Goal: Task Accomplishment & Management: Manage account settings

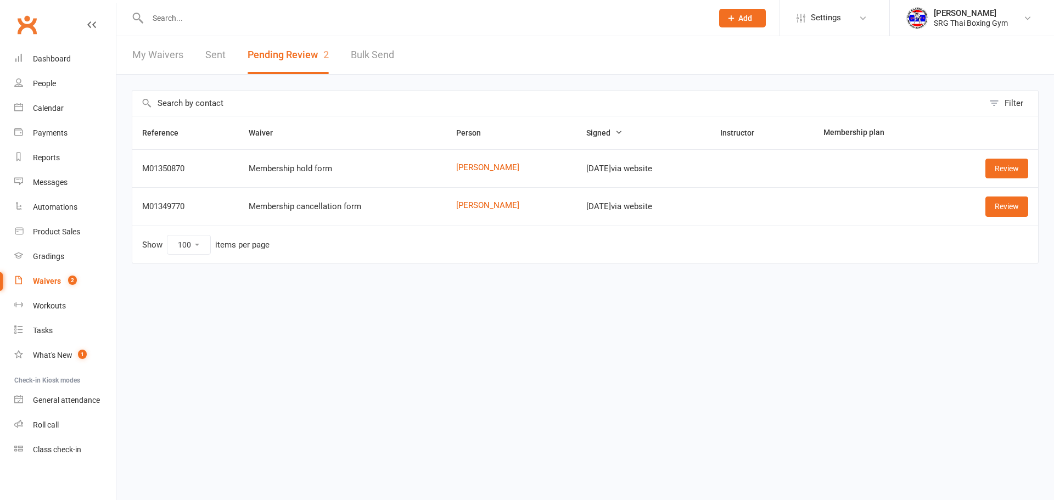
select select "100"
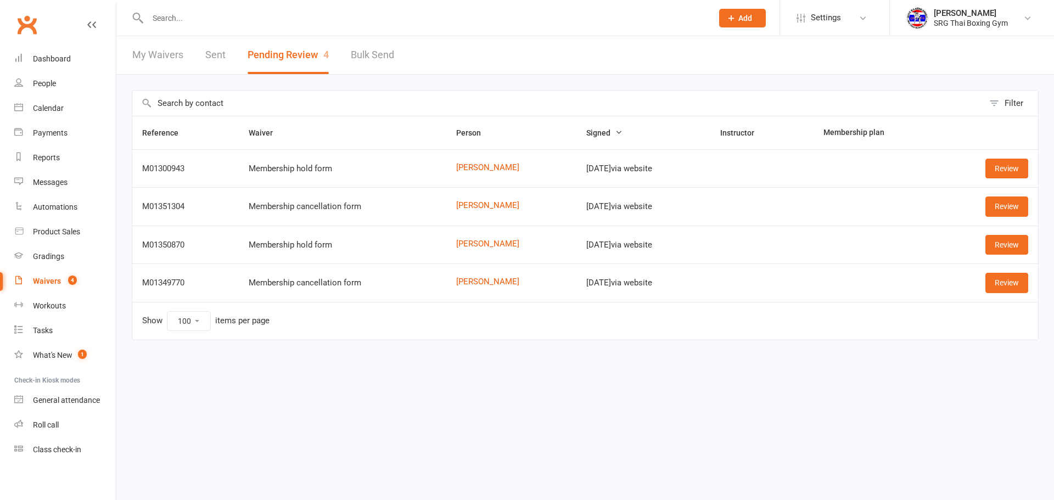
select select "100"
click at [48, 64] on link "Dashboard" at bounding box center [65, 59] width 102 height 25
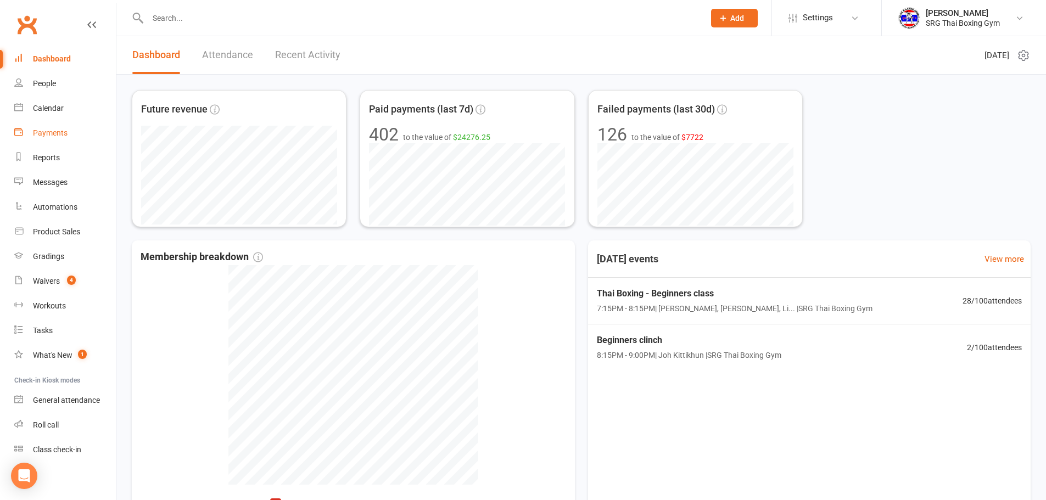
click at [33, 134] on div "Payments" at bounding box center [50, 132] width 35 height 9
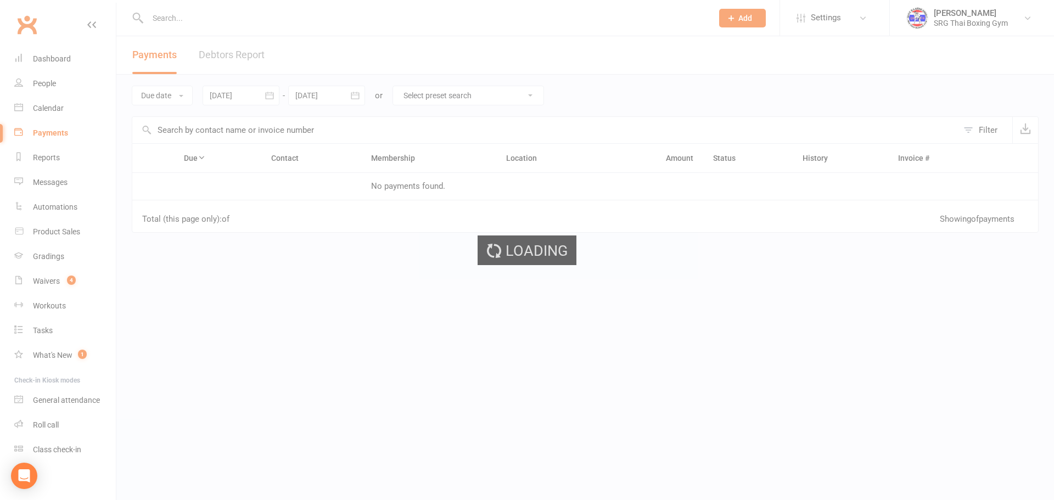
click at [234, 57] on ui-view "Prospect Member Non-attending contact Class / event Appointment Grading event T…" at bounding box center [527, 189] width 1054 height 372
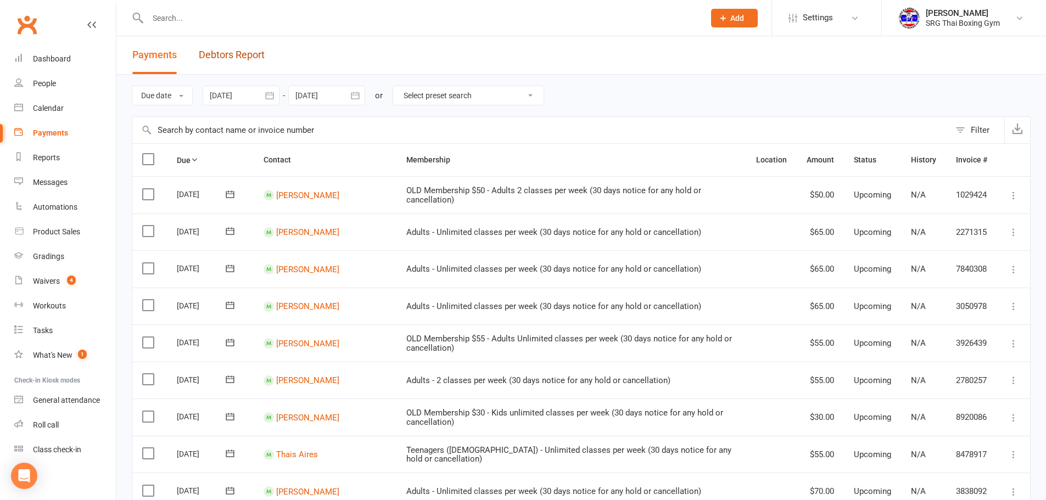
click at [234, 57] on link "Debtors Report" at bounding box center [232, 55] width 66 height 38
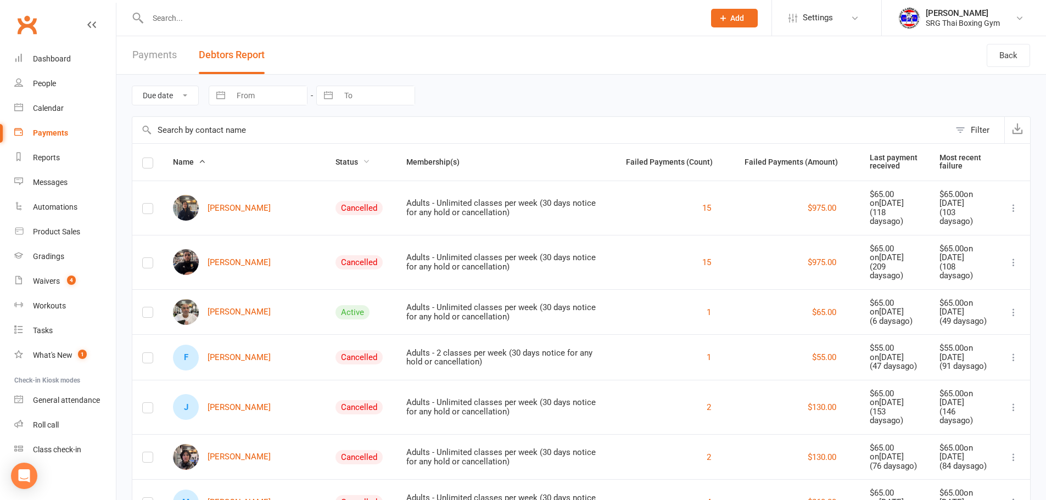
click at [335, 162] on span "Status" at bounding box center [352, 162] width 35 height 9
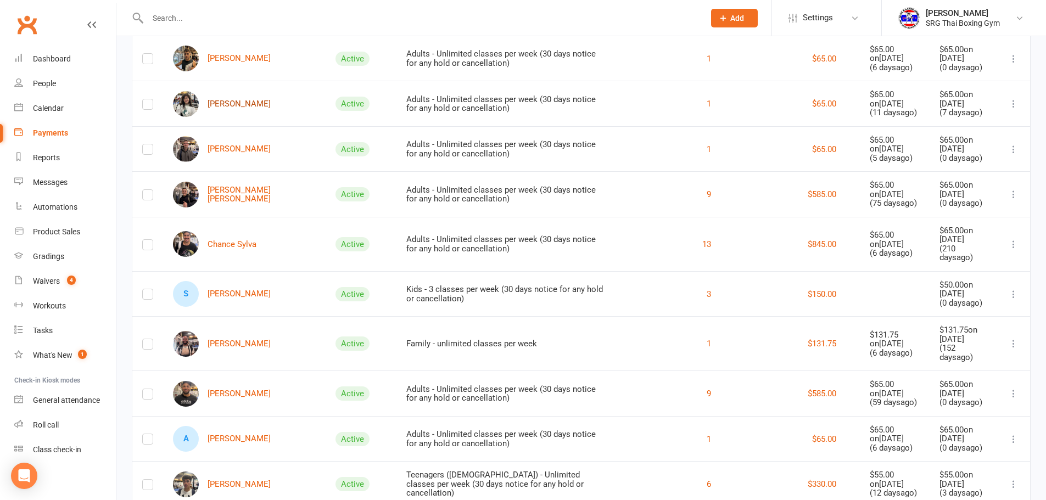
scroll to position [1592, 0]
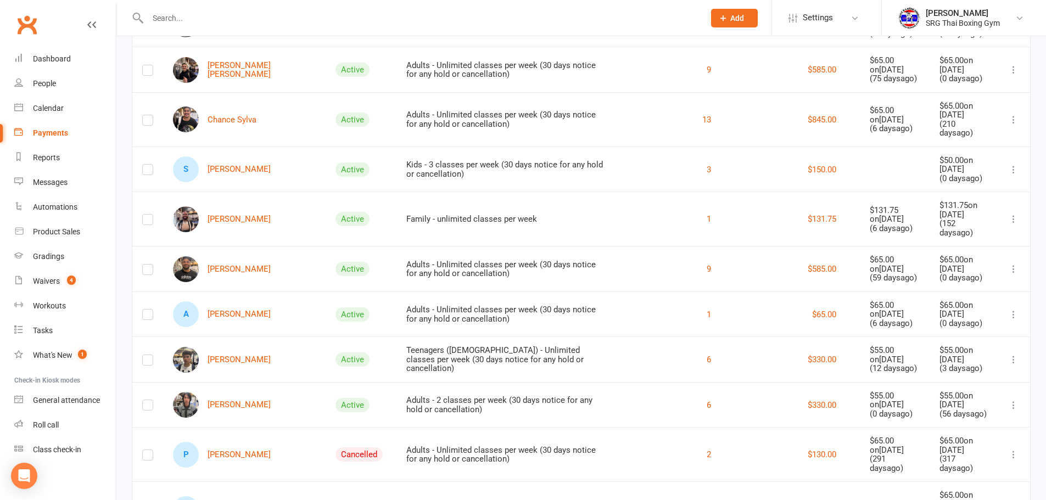
click at [181, 18] on input "text" at bounding box center [420, 17] width 552 height 15
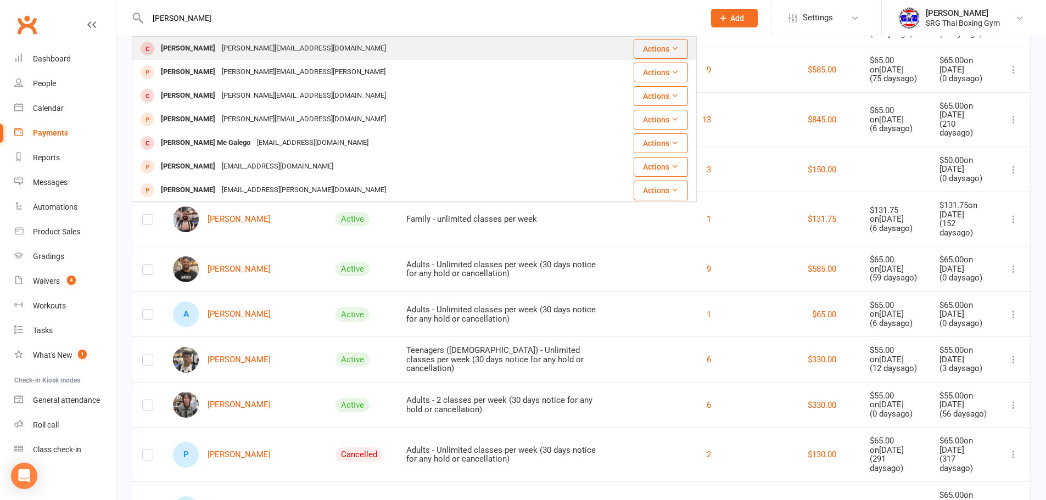
type input "NICHOLAS LO"
click at [191, 47] on div "nicholas logothetis" at bounding box center [188, 49] width 61 height 16
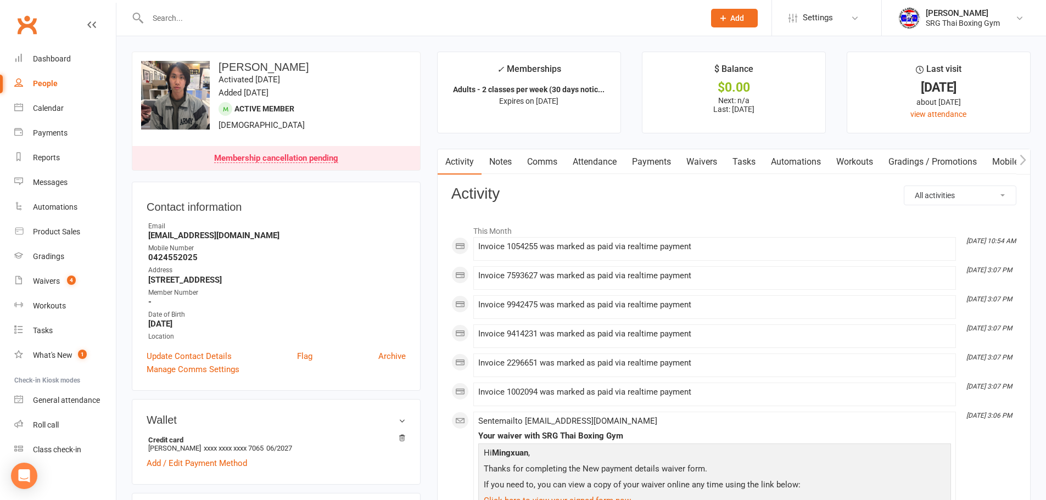
click at [655, 158] on link "Payments" at bounding box center [651, 161] width 54 height 25
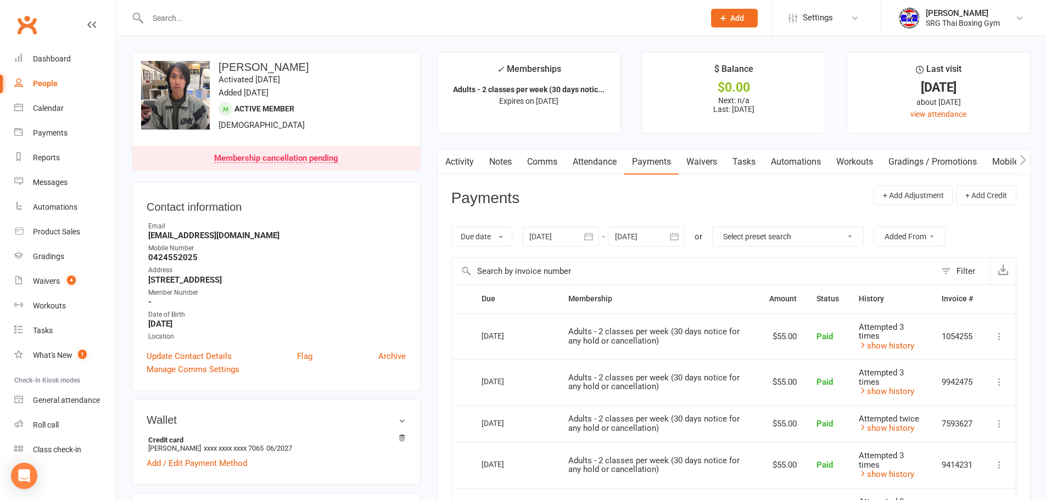
click at [589, 238] on icon "button" at bounding box center [588, 236] width 11 height 11
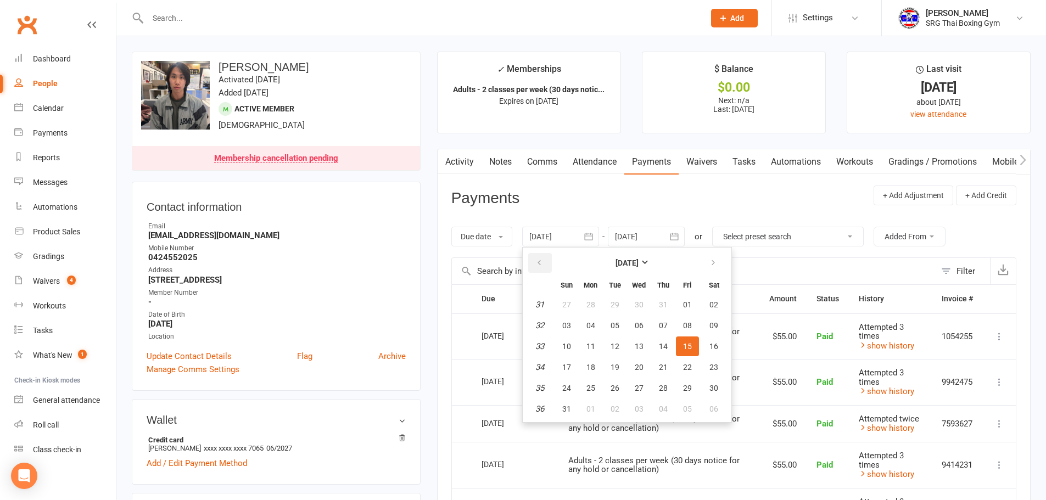
click at [541, 261] on icon "button" at bounding box center [539, 262] width 8 height 9
click at [540, 262] on icon "button" at bounding box center [539, 262] width 8 height 9
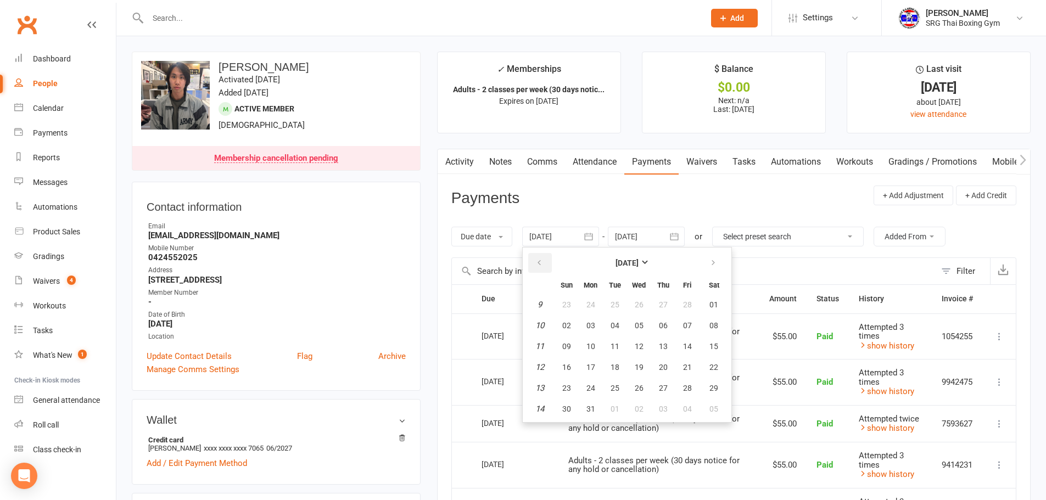
click at [540, 262] on icon "button" at bounding box center [539, 262] width 8 height 9
click at [643, 304] on span "01" at bounding box center [638, 304] width 9 height 9
type input "01 Jan 2025"
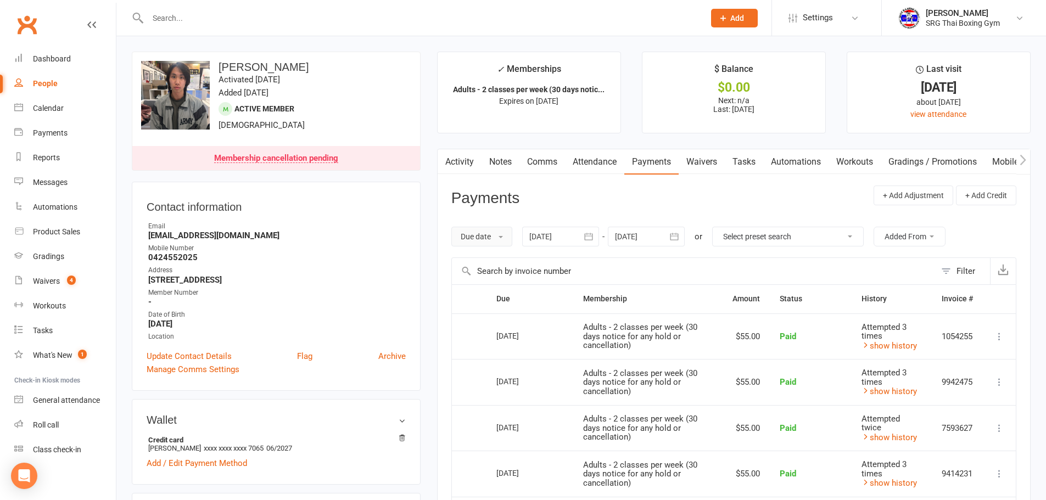
click at [492, 233] on button "Due date" at bounding box center [481, 237] width 61 height 20
click at [515, 307] on link "Date failed" at bounding box center [506, 305] width 109 height 22
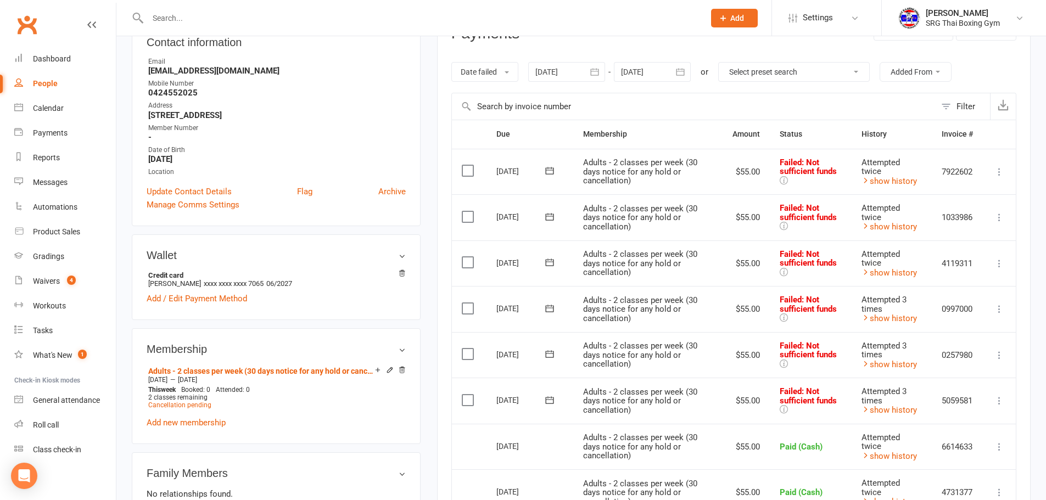
scroll to position [220, 0]
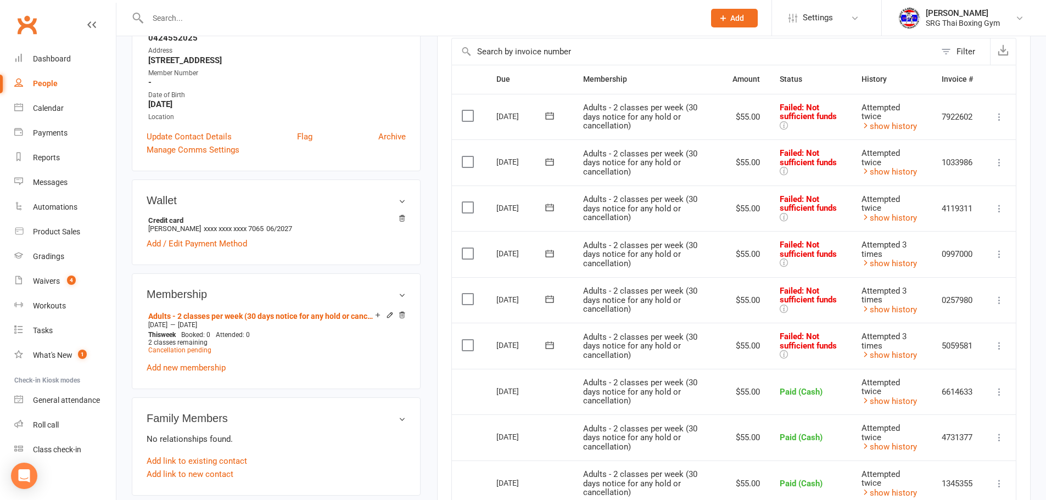
click at [997, 115] on icon at bounding box center [998, 116] width 11 height 11
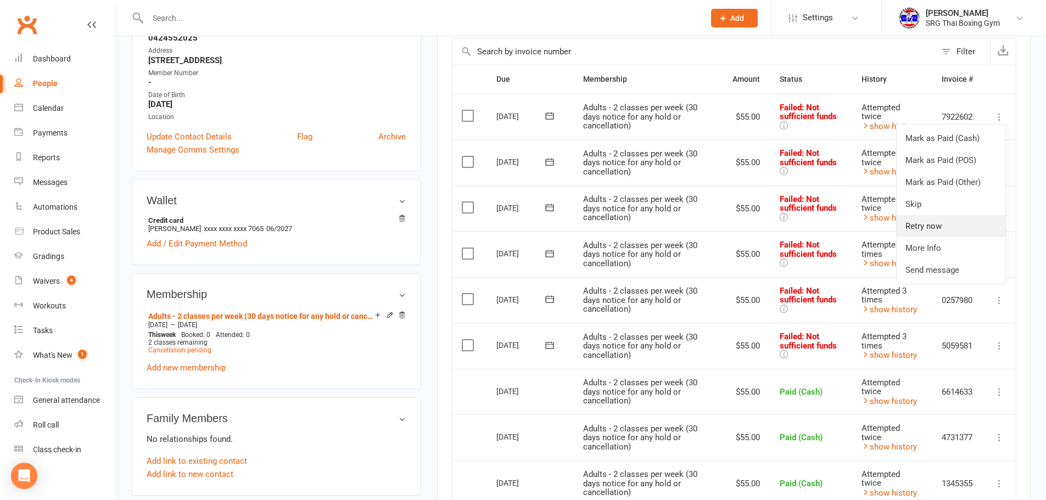
click at [931, 223] on link "Retry now" at bounding box center [950, 226] width 109 height 22
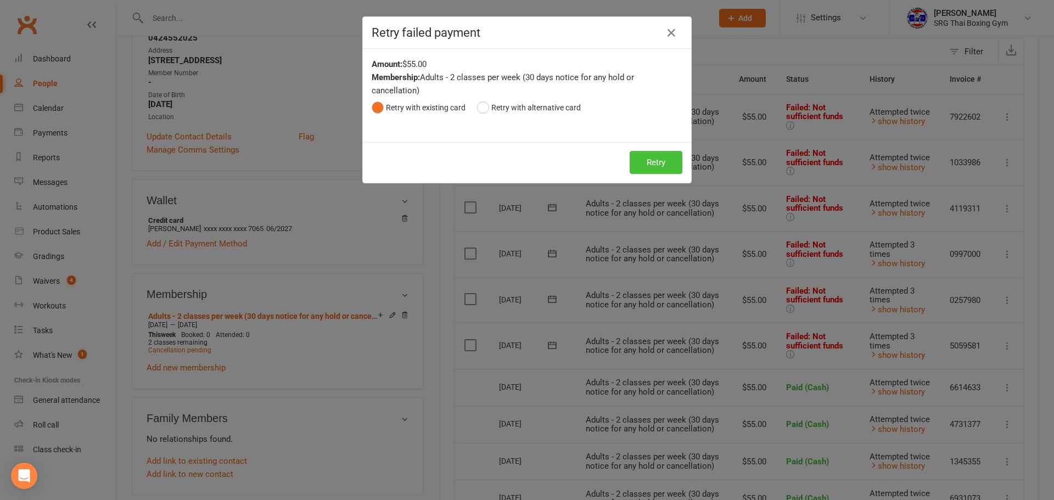
click at [639, 163] on button "Retry" at bounding box center [656, 162] width 53 height 23
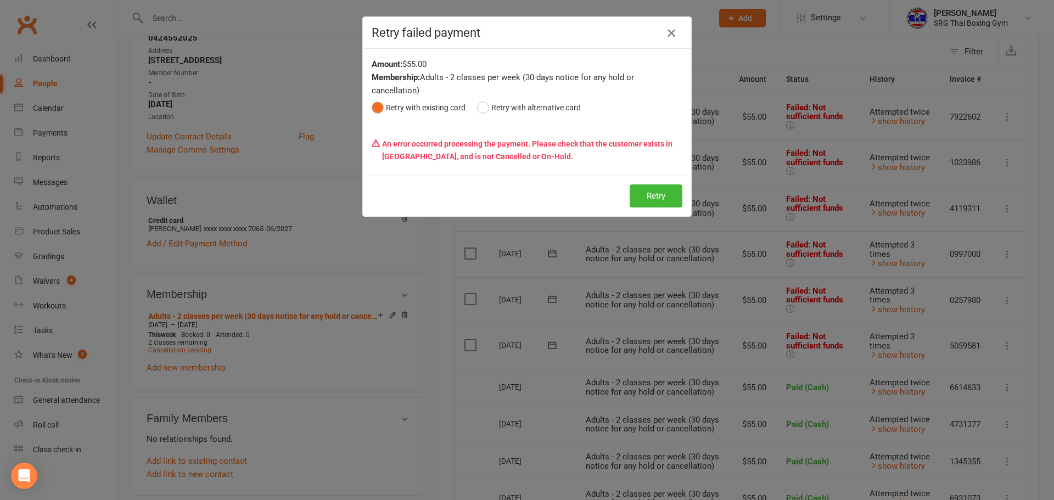
click at [667, 31] on icon "button" at bounding box center [671, 32] width 13 height 13
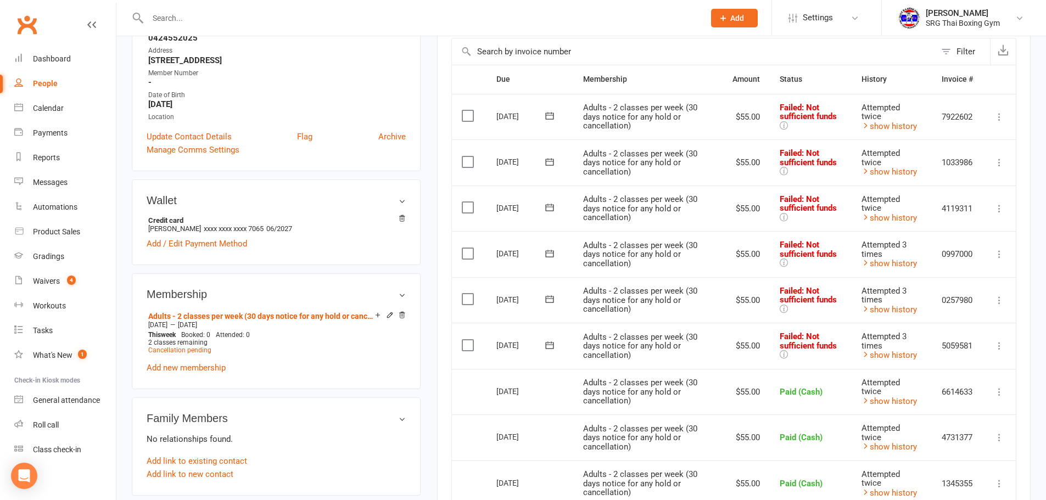
scroll to position [0, 0]
